Goal: Information Seeking & Learning: Understand process/instructions

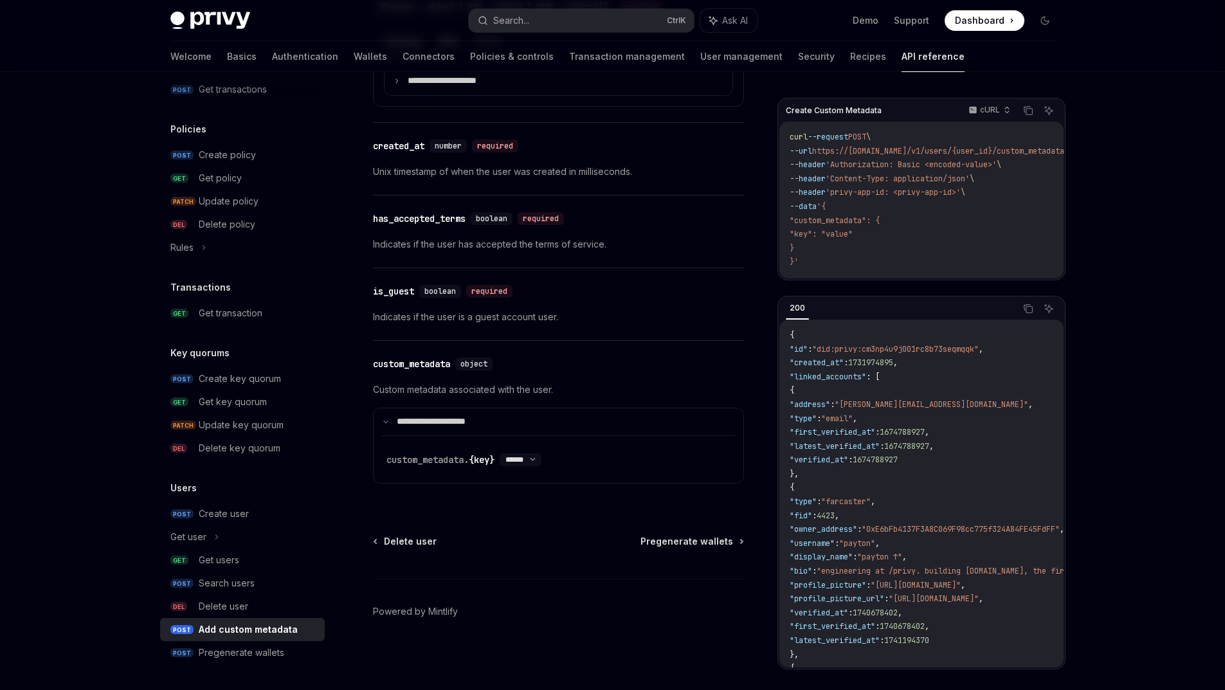
scroll to position [1252, 0]
click at [583, 299] on div "​ is_guest boolean required" at bounding box center [552, 291] width 358 height 15
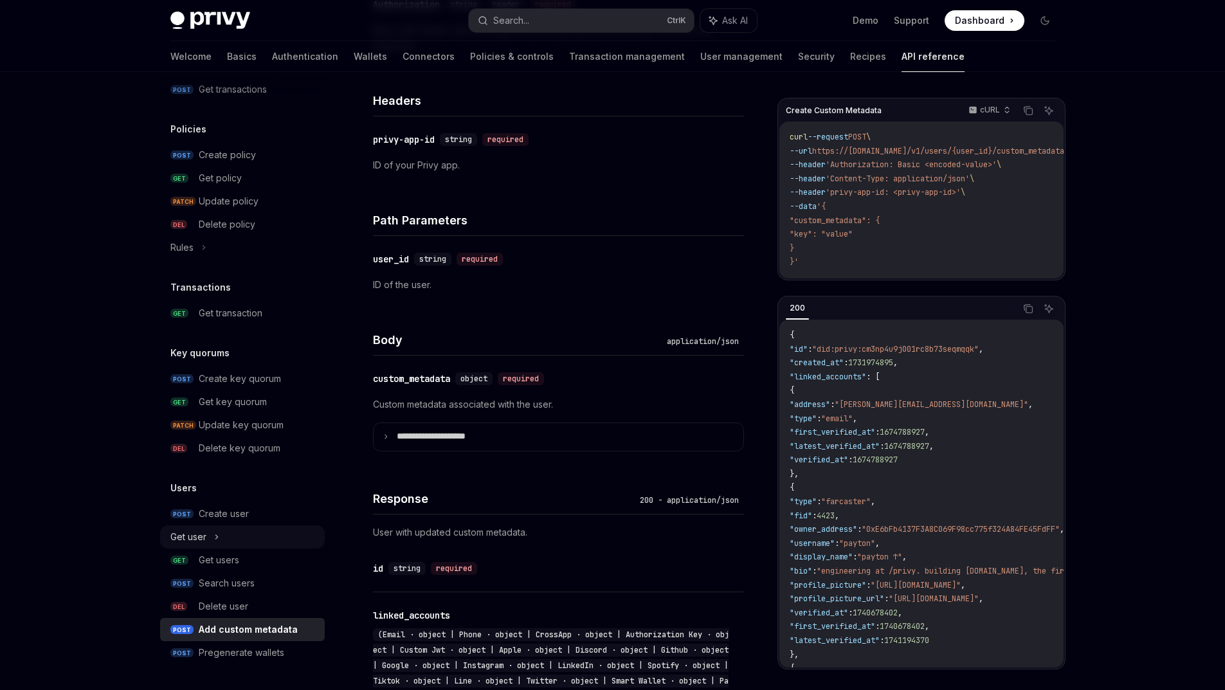
scroll to position [322, 0]
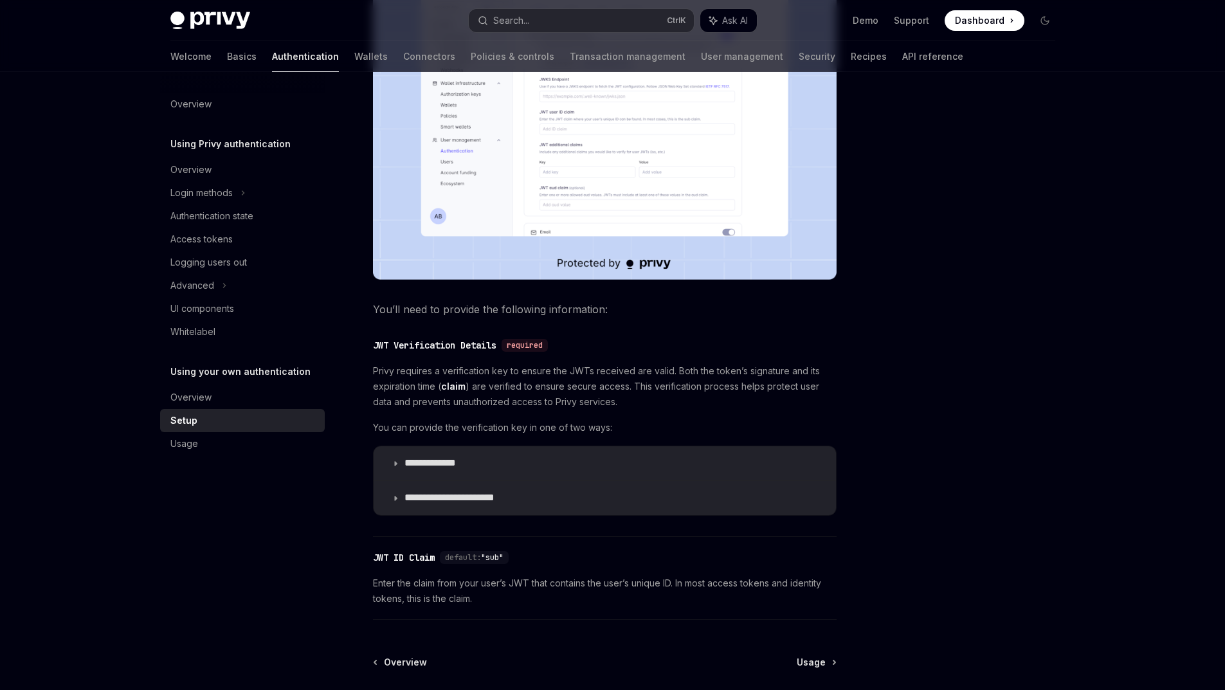
scroll to position [395, 0]
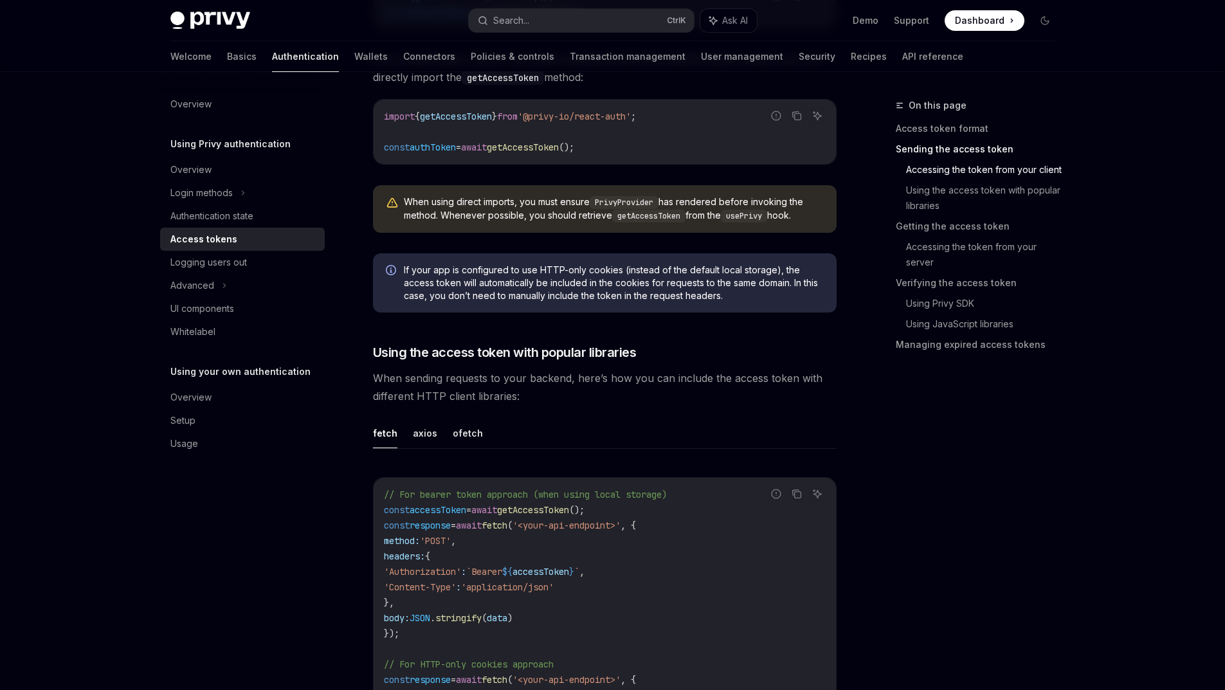
scroll to position [693, 0]
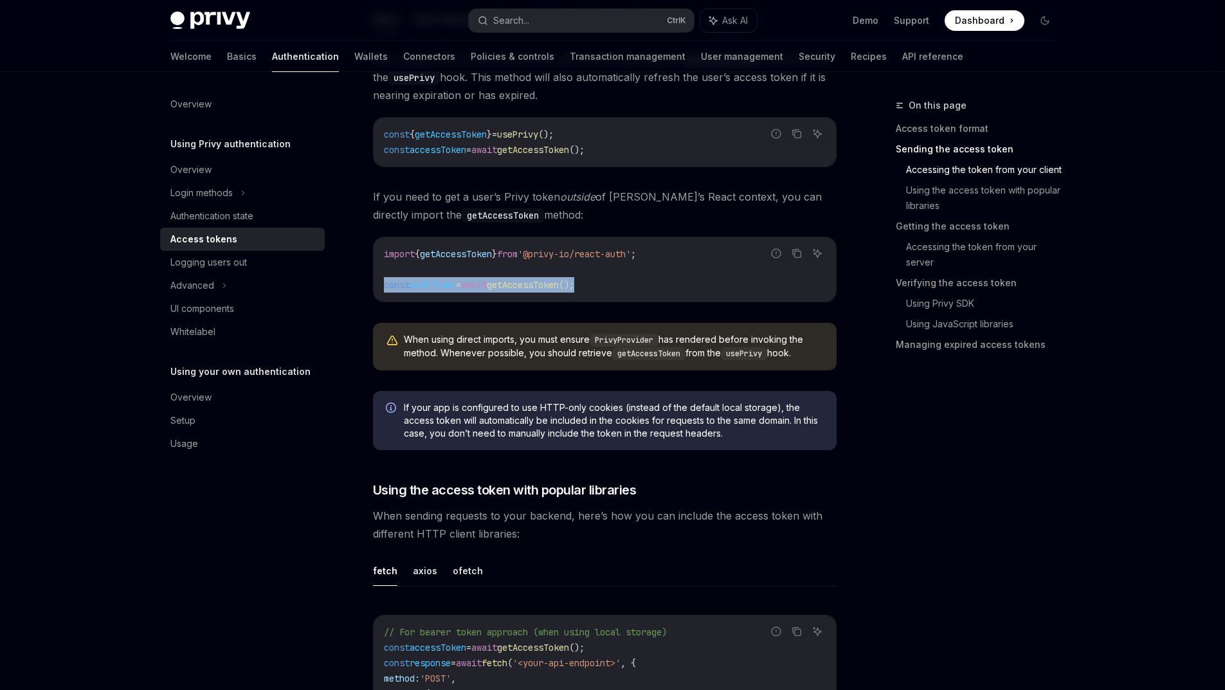
drag, startPoint x: 628, startPoint y: 345, endPoint x: 357, endPoint y: 340, distance: 271.4
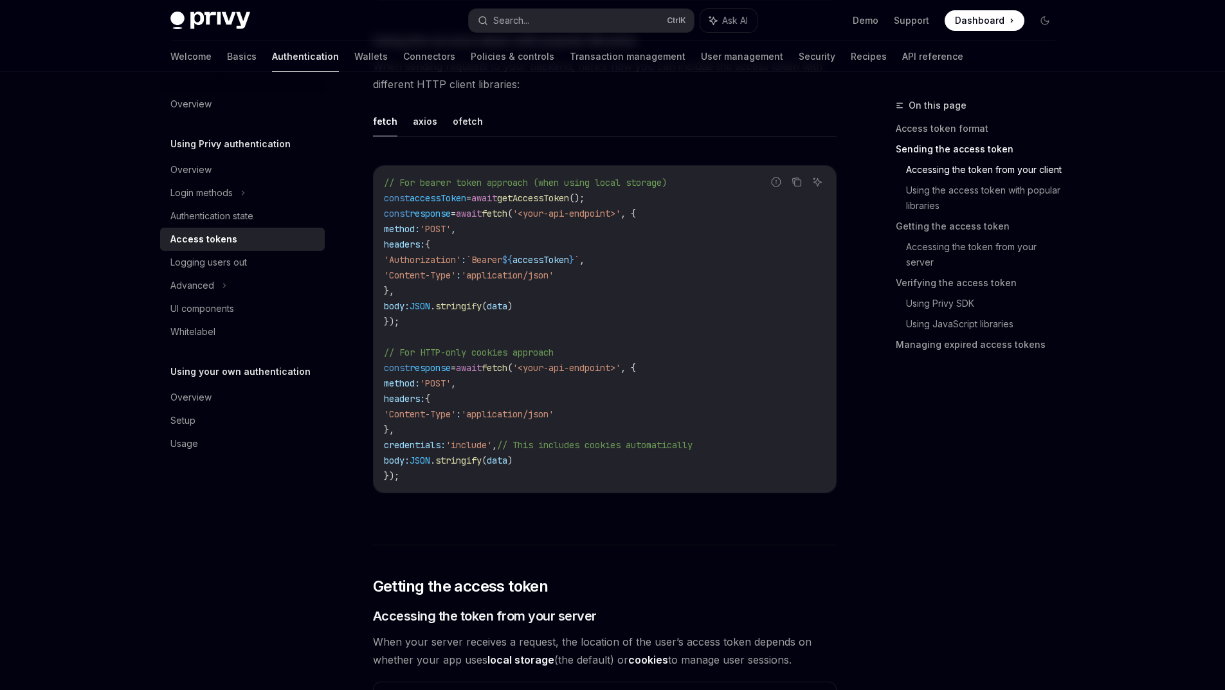
scroll to position [1143, 0]
drag, startPoint x: 487, startPoint y: 343, endPoint x: 640, endPoint y: 336, distance: 152.5
click at [640, 336] on code "// For bearer token approach (when using local storage) const accessToken = awa…" at bounding box center [605, 328] width 442 height 309
click at [598, 366] on code "// For bearer token approach (when using local storage) const accessToken = awa…" at bounding box center [605, 328] width 442 height 309
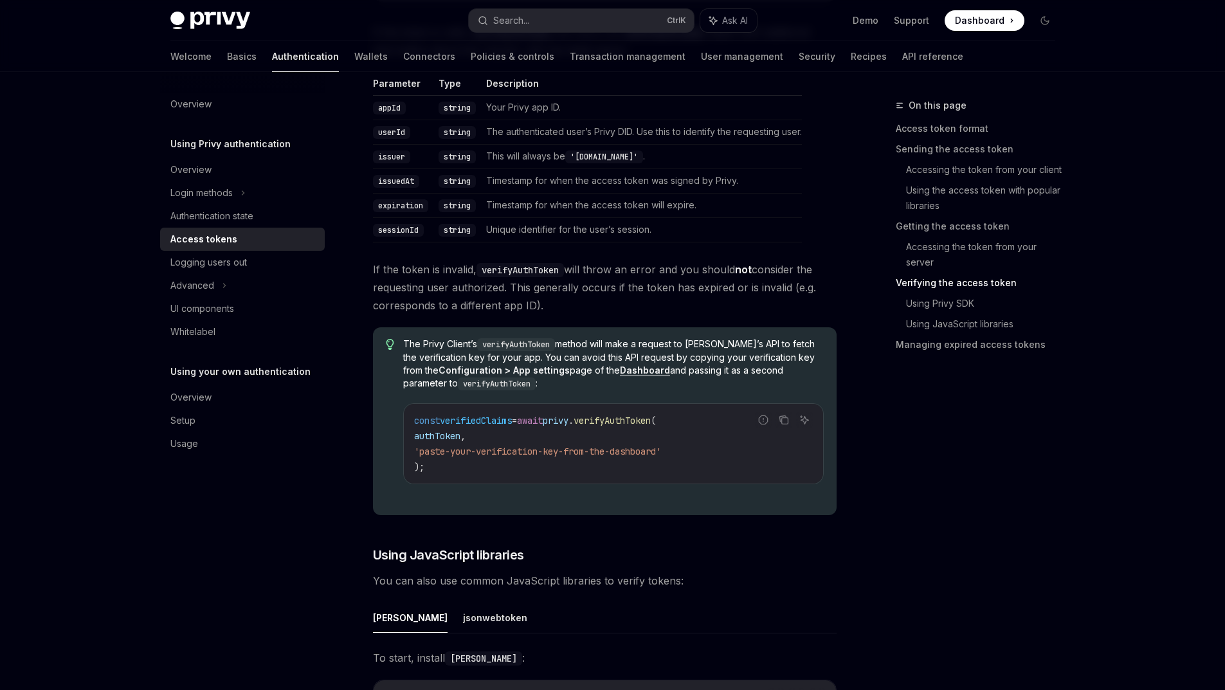
scroll to position [2300, 0]
drag, startPoint x: 359, startPoint y: 249, endPoint x: 379, endPoint y: 262, distance: 23.7
click at [381, 113] on code "appId" at bounding box center [389, 106] width 33 height 13
click at [373, 138] on code "userId" at bounding box center [391, 131] width 37 height 13
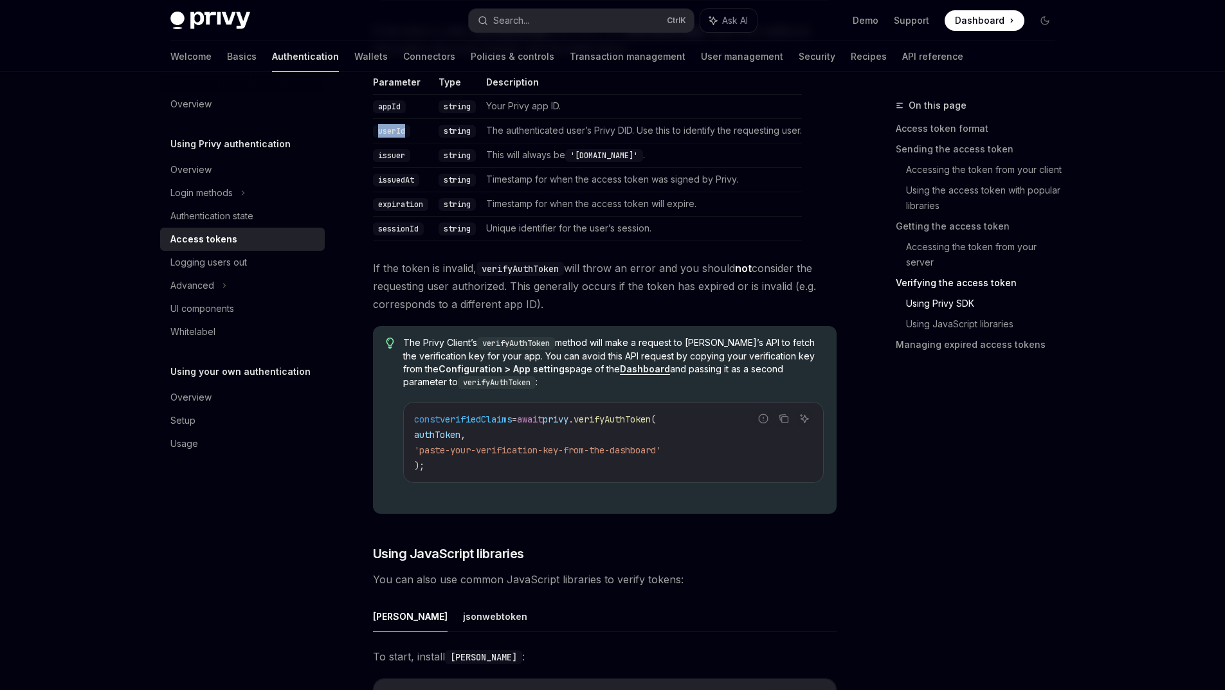
click at [375, 138] on code "userId" at bounding box center [391, 131] width 37 height 13
drag, startPoint x: 558, startPoint y: 277, endPoint x: 648, endPoint y: 278, distance: 90.0
click at [648, 143] on td "The authenticated user’s Privy DID. Use this to identify the requesting user." at bounding box center [641, 130] width 321 height 24
click at [630, 167] on td "This will always be 'privy.io' ." at bounding box center [641, 155] width 321 height 24
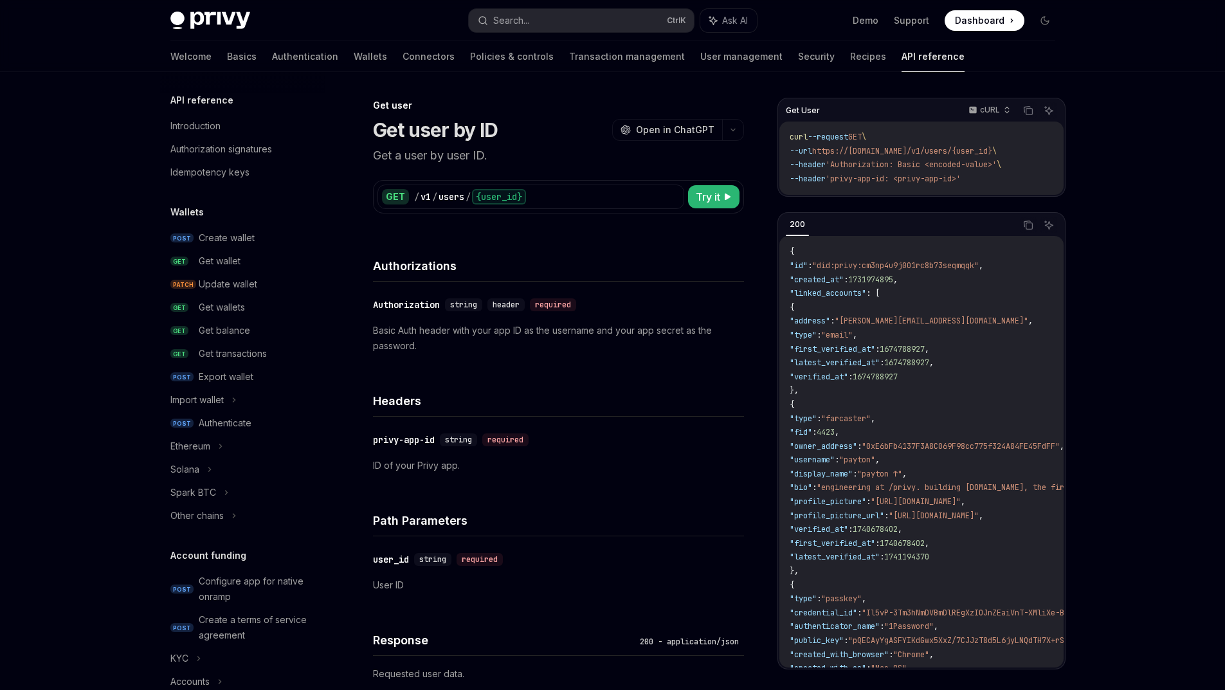
scroll to position [925, 0]
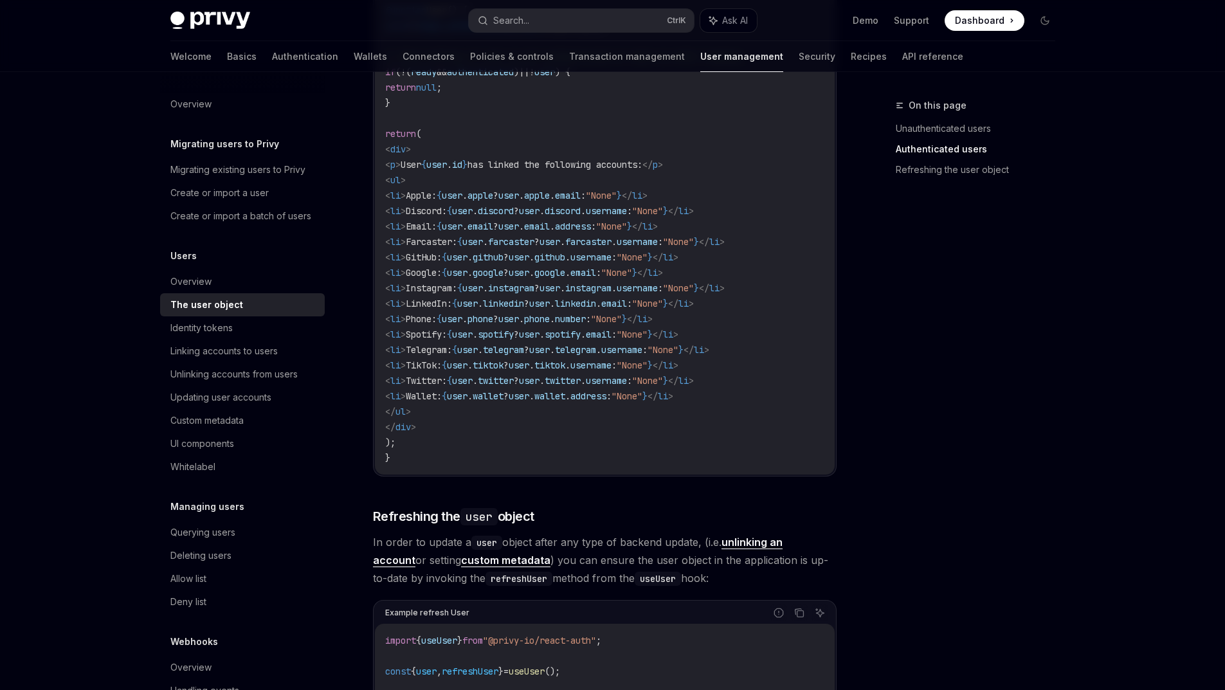
scroll to position [1286, 0]
click at [541, 13] on button "Search... Ctrl K" at bounding box center [581, 20] width 225 height 23
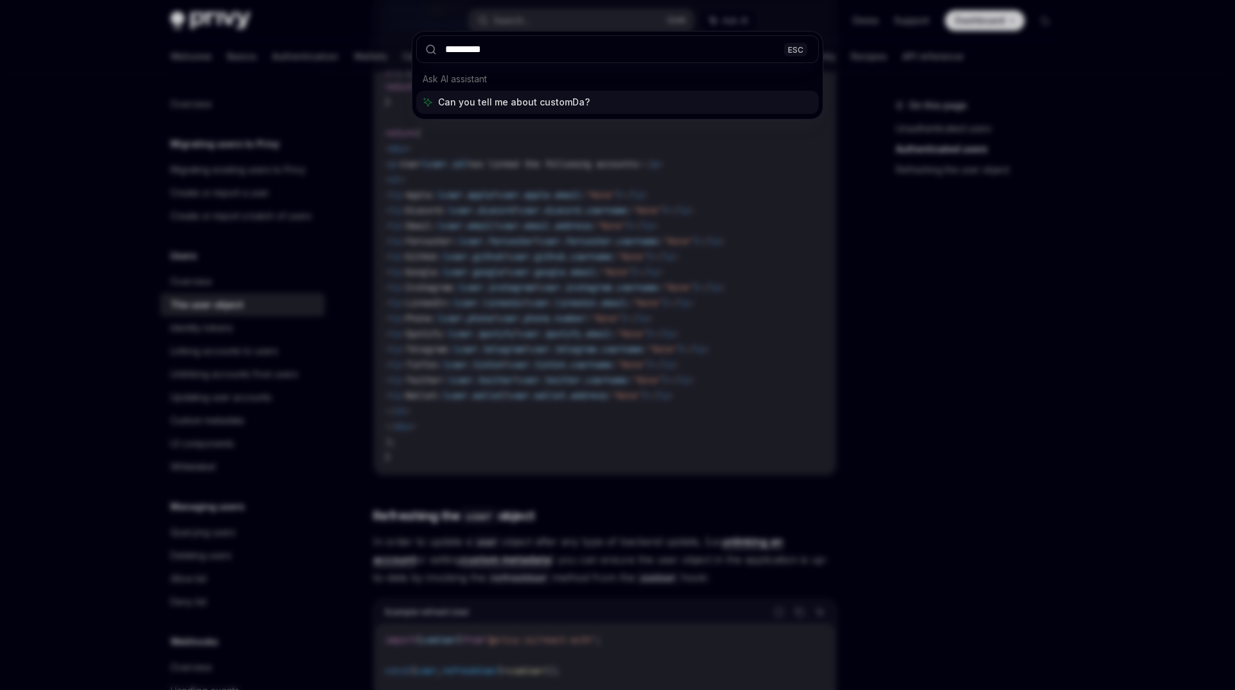
type input "**********"
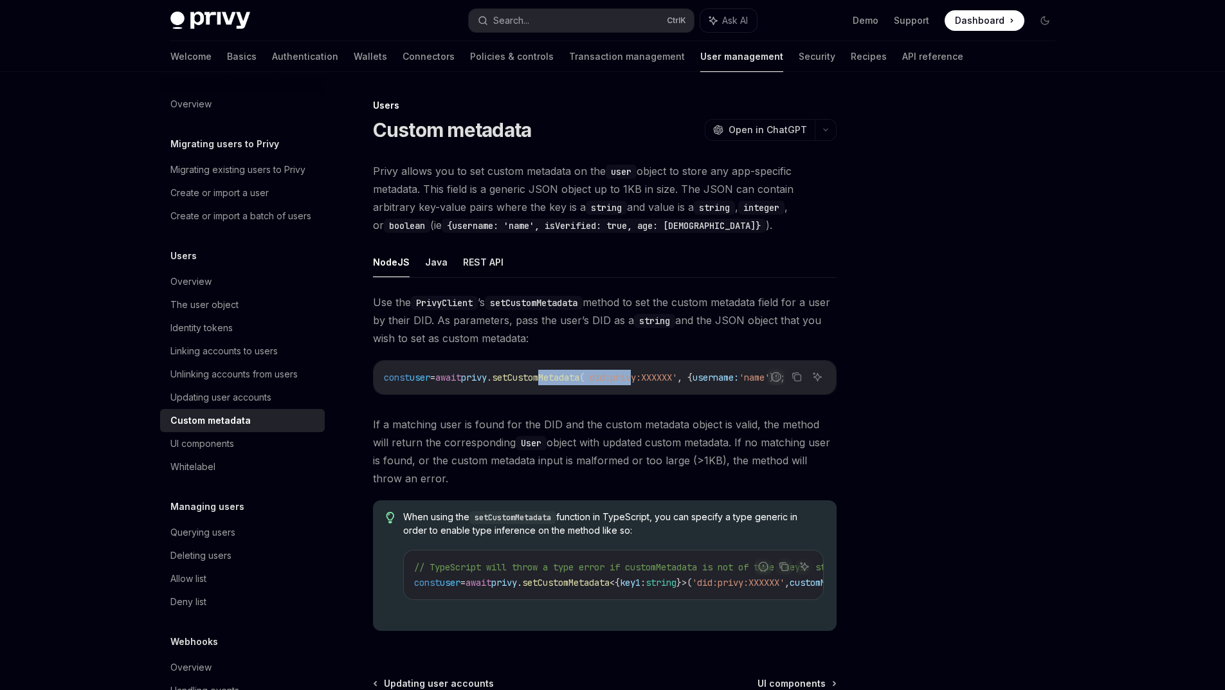
drag, startPoint x: 566, startPoint y: 418, endPoint x: 669, endPoint y: 412, distance: 103.1
click at [669, 394] on div "const user = await privy . setCustomMetadata ( 'did:privy:XXXXXX' , { username:…" at bounding box center [605, 377] width 462 height 33
click at [565, 433] on div "Use the PrivyClient ’s setCustomMetadata method to set the custom metadata fiel…" at bounding box center [605, 467] width 464 height 348
drag, startPoint x: 699, startPoint y: 222, endPoint x: 706, endPoint y: 223, distance: 7.2
click at [706, 223] on span "Privy allows you to set custom metadata on the user object to store any app-spe…" at bounding box center [605, 198] width 464 height 72
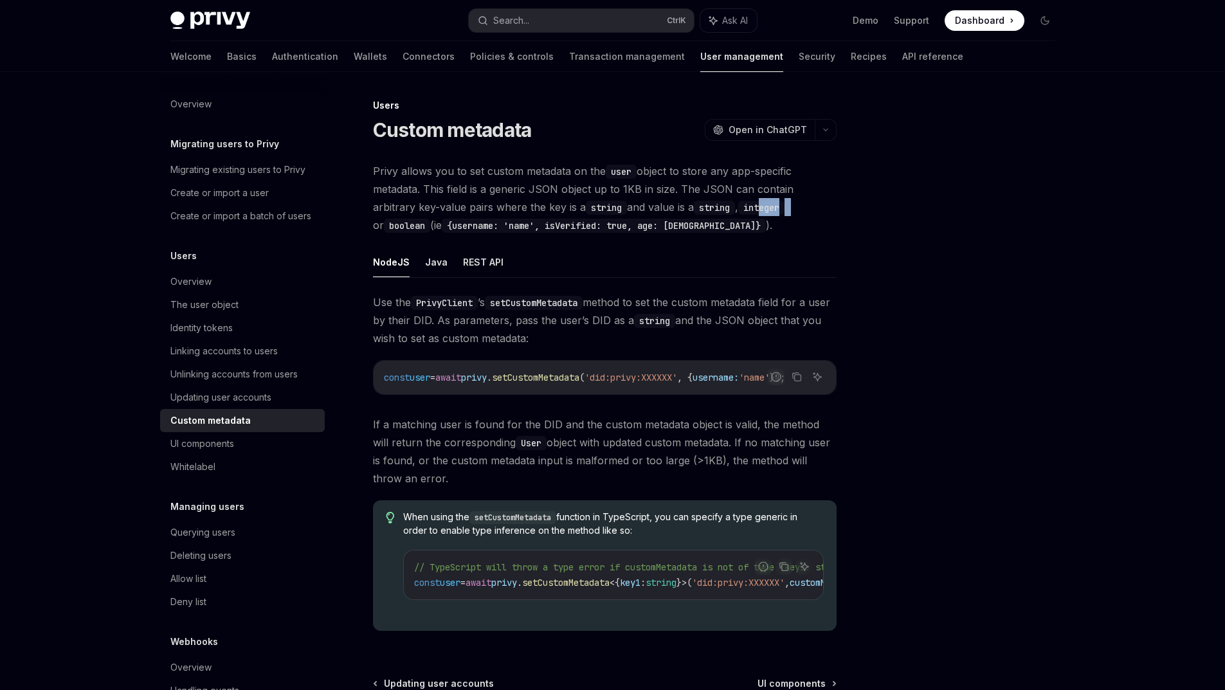
drag, startPoint x: 734, startPoint y: 220, endPoint x: 771, endPoint y: 220, distance: 37.3
click at [770, 220] on span "Privy allows you to set custom metadata on the user object to store any app-spe…" at bounding box center [605, 198] width 464 height 72
drag, startPoint x: 799, startPoint y: 222, endPoint x: 795, endPoint y: 238, distance: 15.9
click at [430, 223] on code "boolean" at bounding box center [407, 226] width 46 height 14
click at [776, 234] on span "Privy allows you to set custom metadata on the user object to store any app-spe…" at bounding box center [605, 198] width 464 height 72
